Goal: Information Seeking & Learning: Learn about a topic

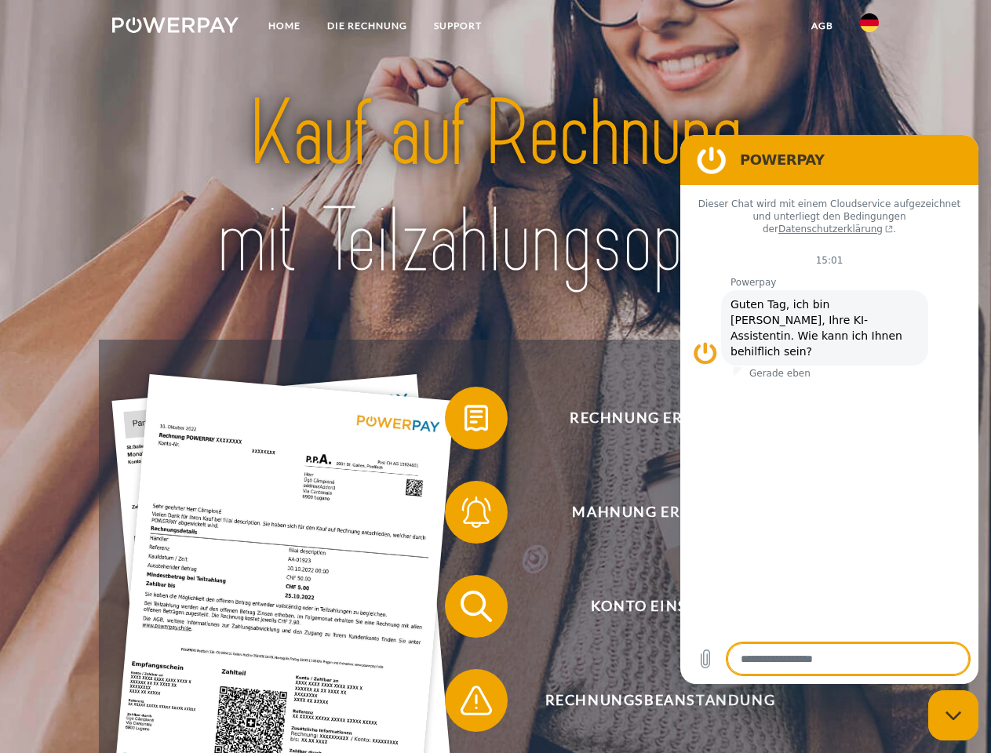
click at [175, 27] on img at bounding box center [175, 25] width 126 height 16
click at [869, 27] on img at bounding box center [869, 22] width 19 height 19
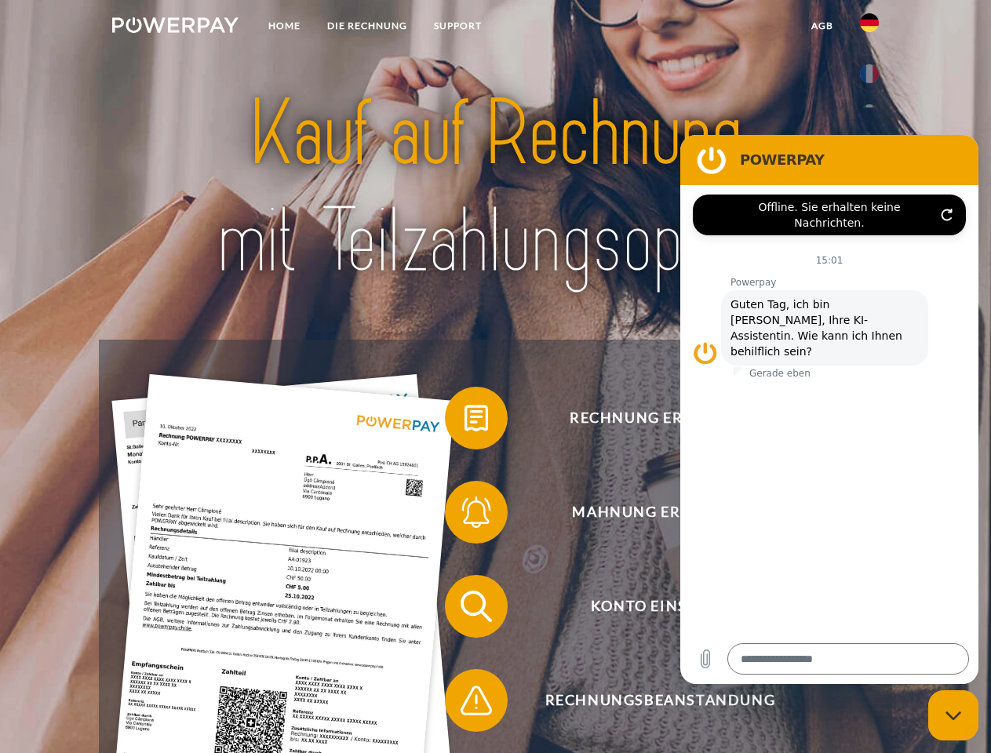
click at [821, 26] on link "agb" at bounding box center [822, 26] width 49 height 28
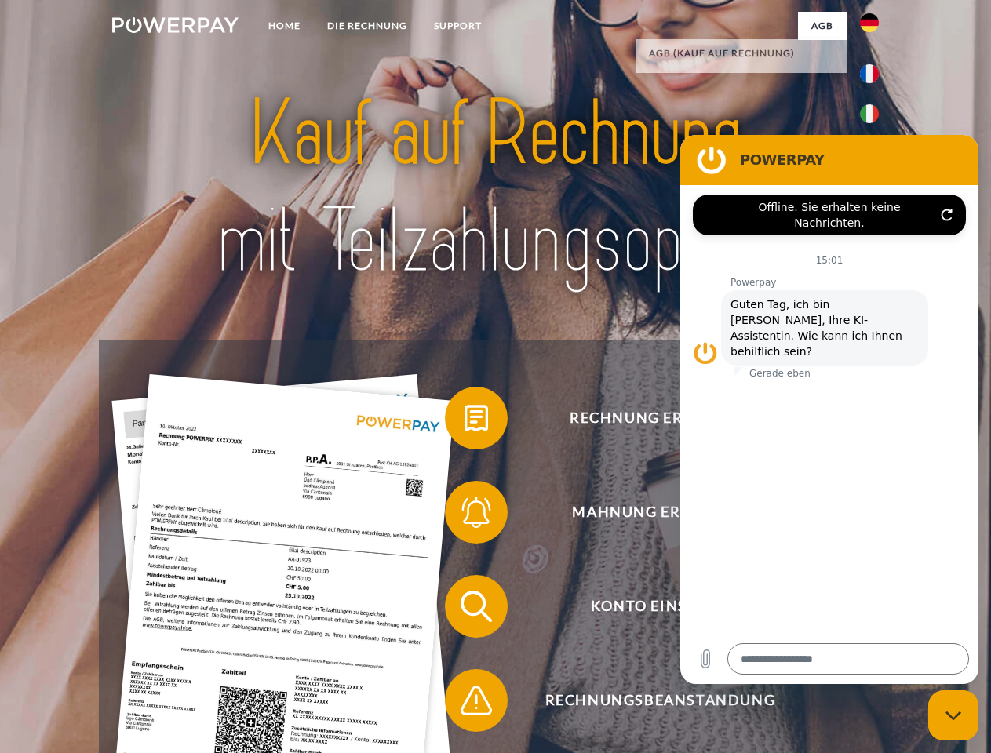
click at [464, 421] on span at bounding box center [452, 418] width 78 height 78
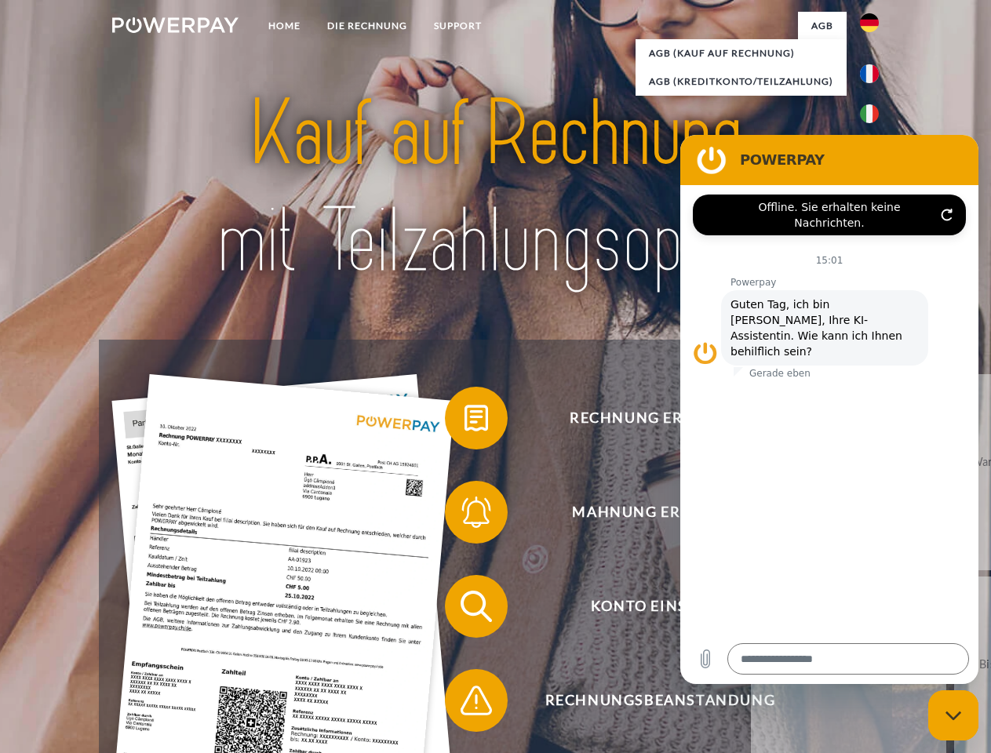
click at [464, 515] on span at bounding box center [452, 512] width 78 height 78
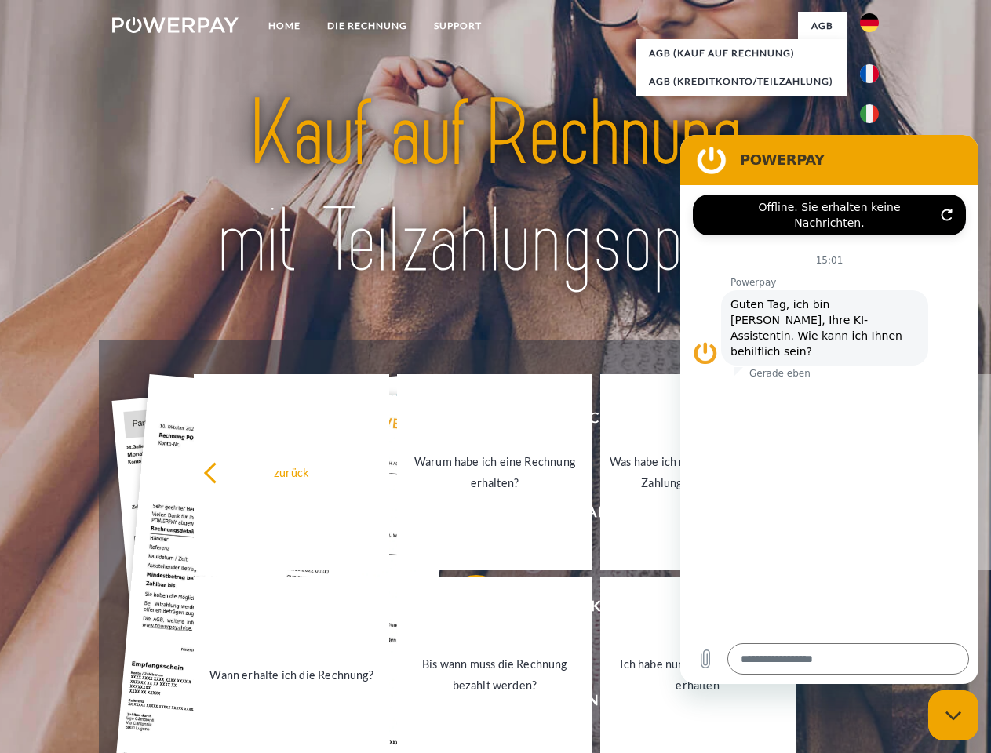
click at [464, 609] on link "Bis wann muss die Rechnung bezahlt werden?" at bounding box center [494, 674] width 195 height 196
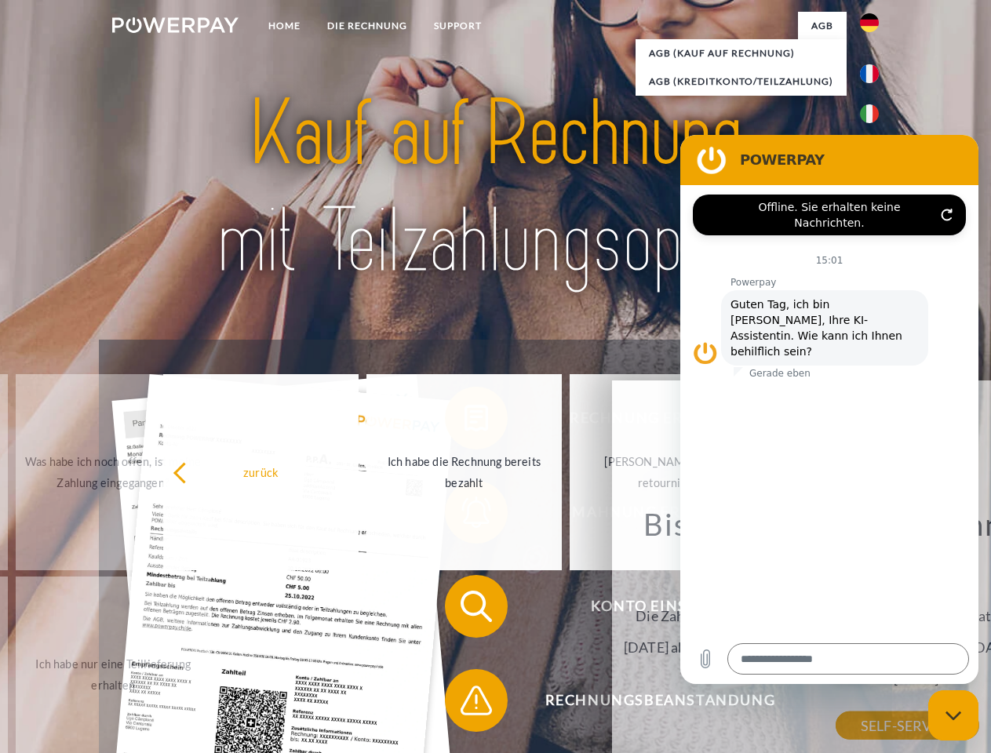
click at [464, 704] on div "Rechnung erhalten? Mahnung erhalten? Konto einsehen" at bounding box center [495, 653] width 792 height 627
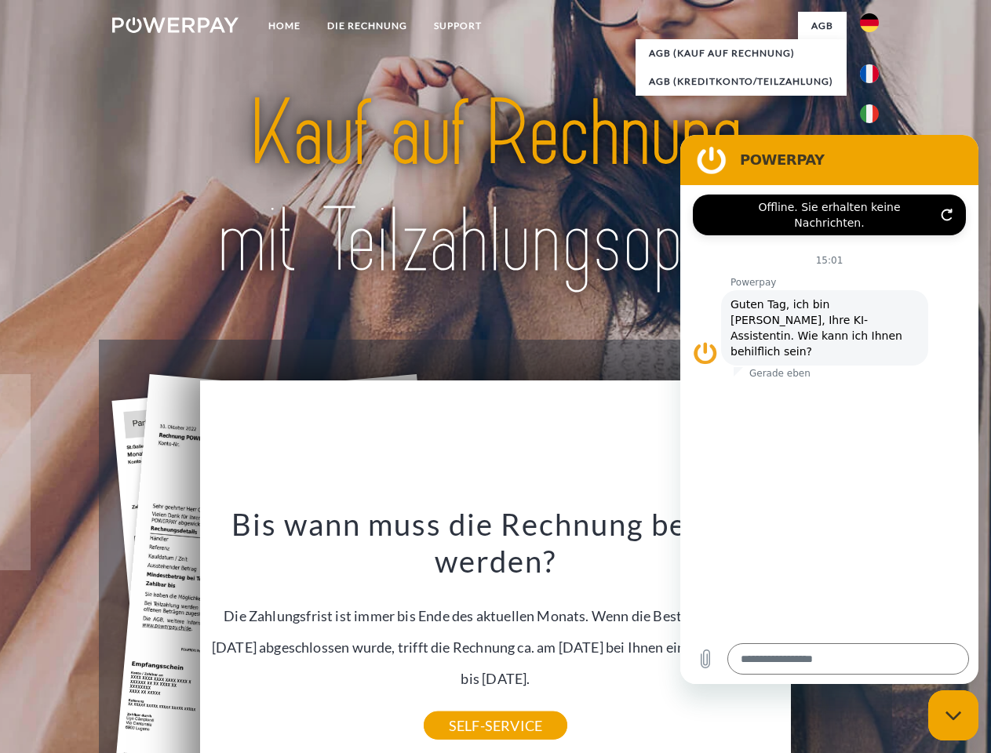
click at [953, 715] on icon "Messaging-Fenster schließen" at bounding box center [953, 716] width 16 height 10
type textarea "*"
